Goal: Transaction & Acquisition: Purchase product/service

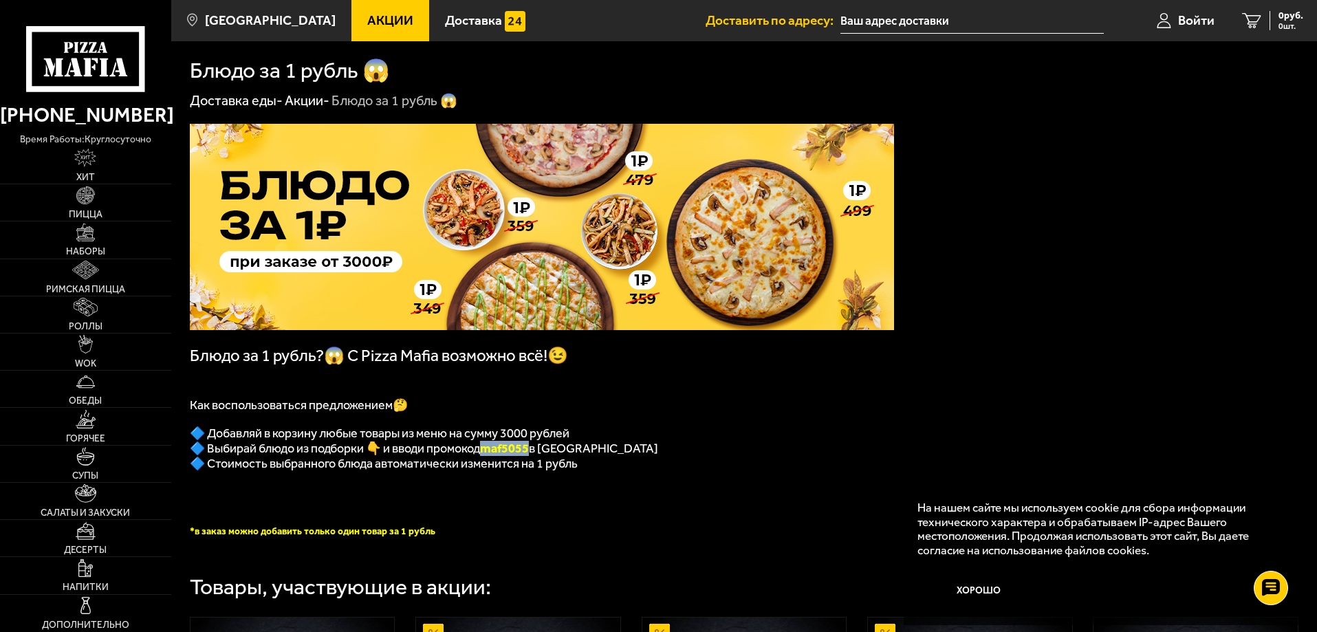
drag, startPoint x: 489, startPoint y: 455, endPoint x: 534, endPoint y: 453, distance: 45.4
click at [529, 453] on b "maf5055" at bounding box center [504, 448] width 49 height 15
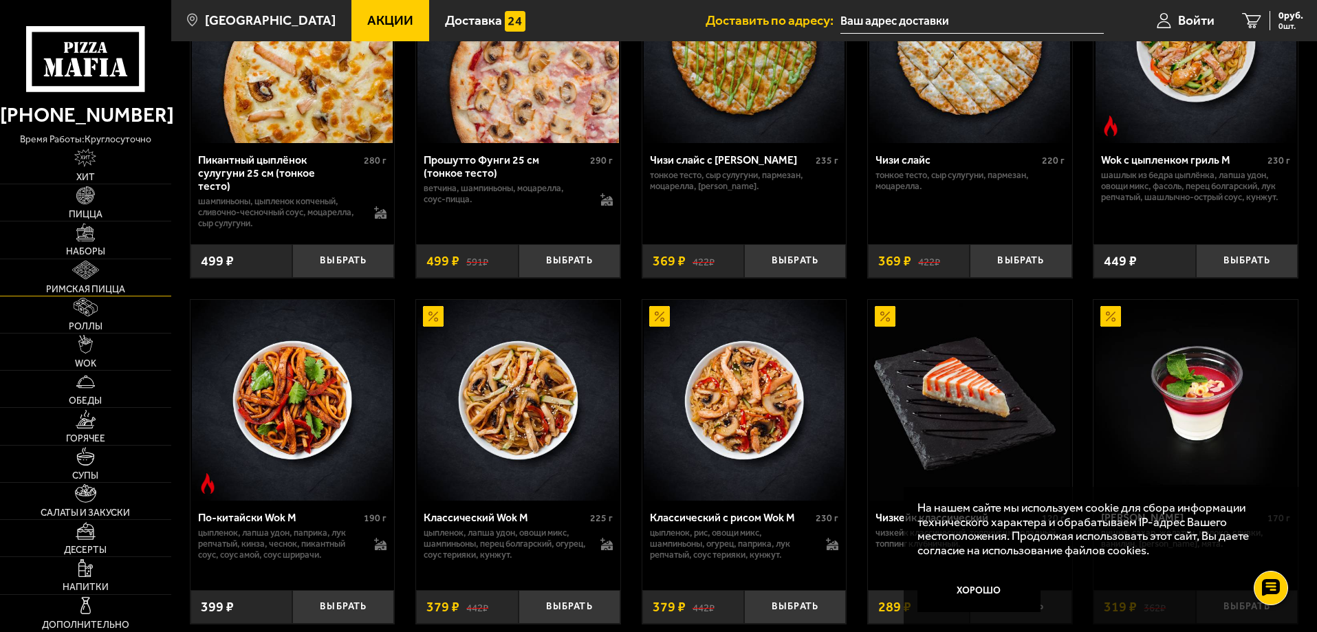
scroll to position [538, 0]
